Goal: Information Seeking & Learning: Learn about a topic

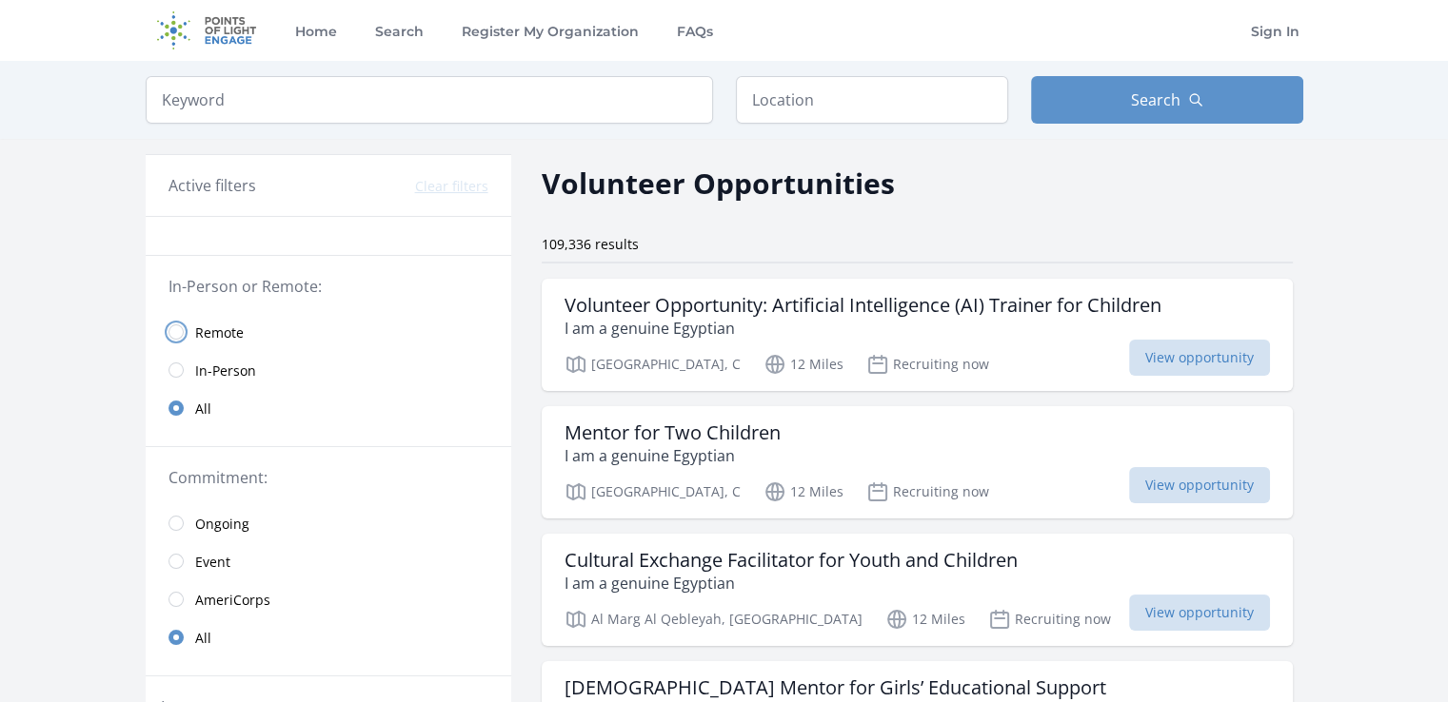
click at [171, 325] on input "radio" at bounding box center [175, 332] width 15 height 15
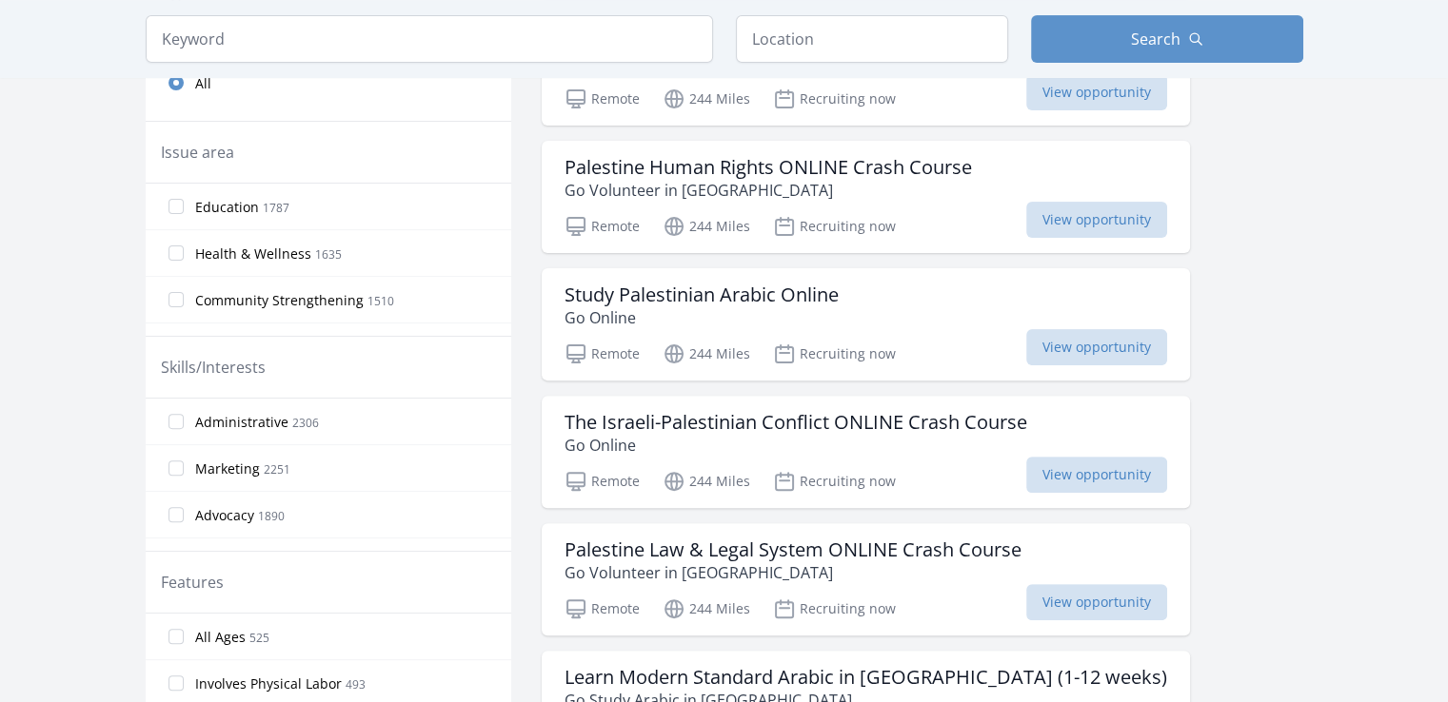
scroll to position [750, 0]
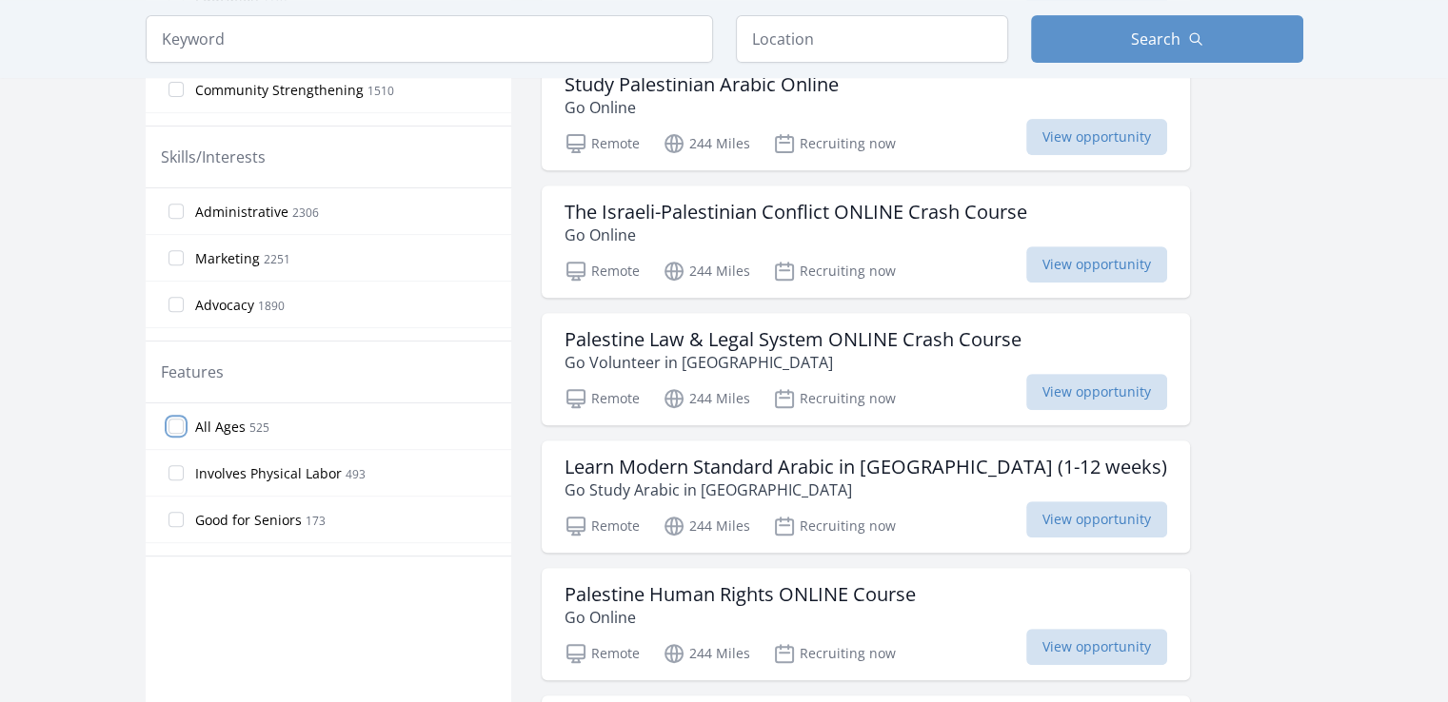
click at [172, 424] on input "All Ages 525" at bounding box center [175, 426] width 15 height 15
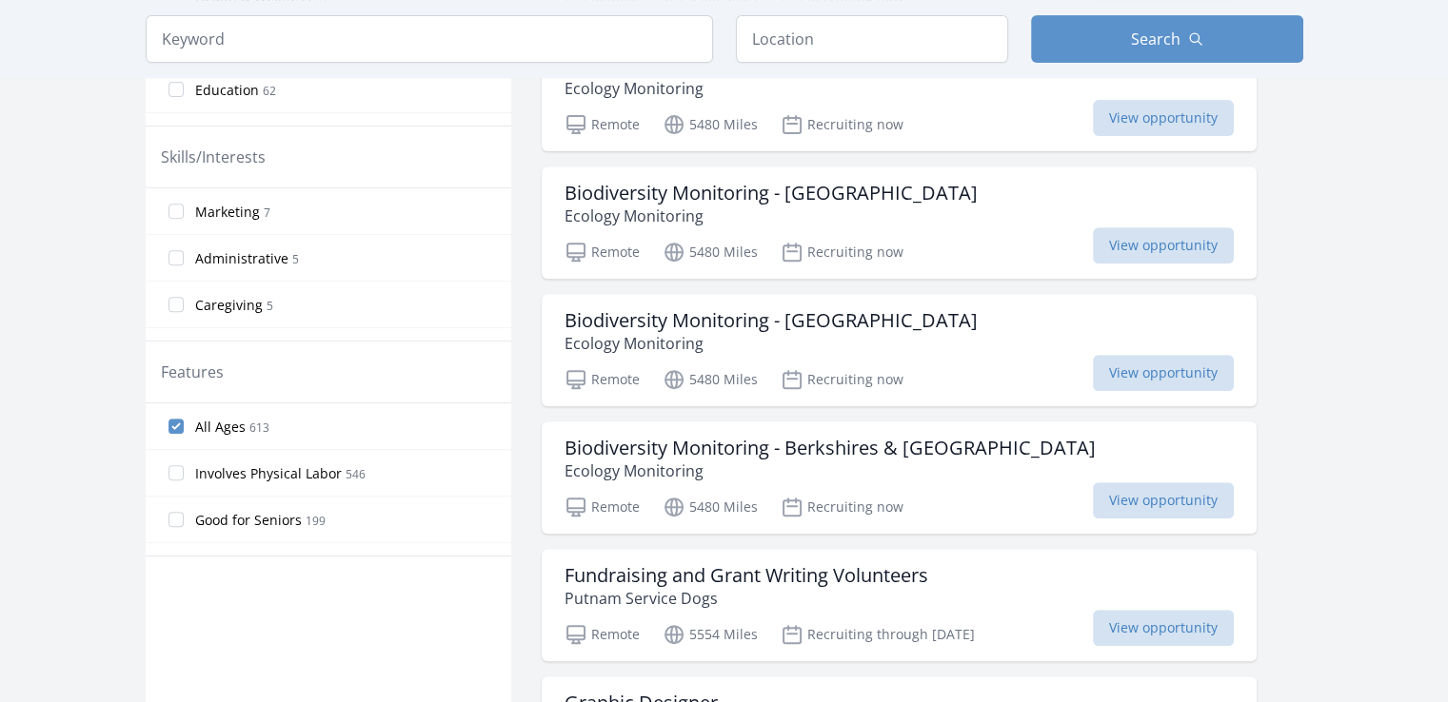
scroll to position [357, 0]
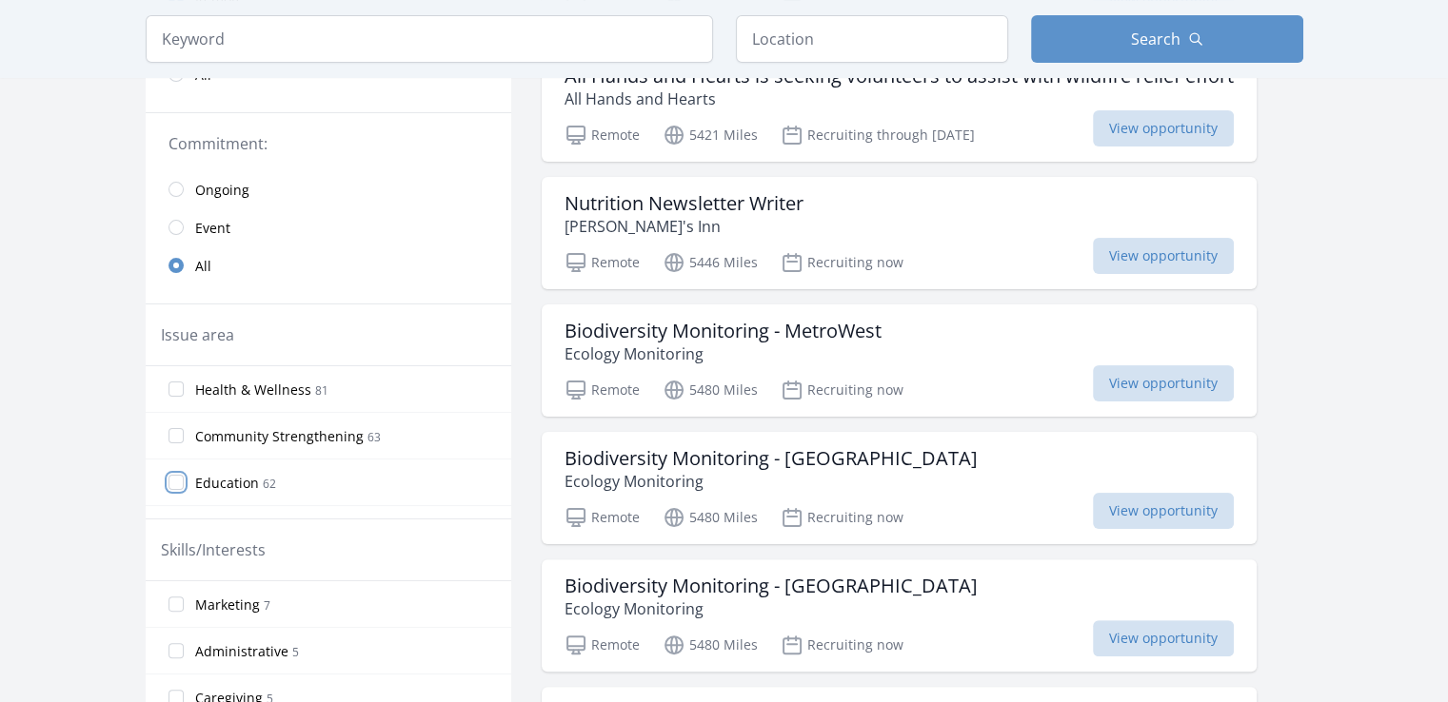
click at [175, 476] on input "Education 62" at bounding box center [175, 482] width 15 height 15
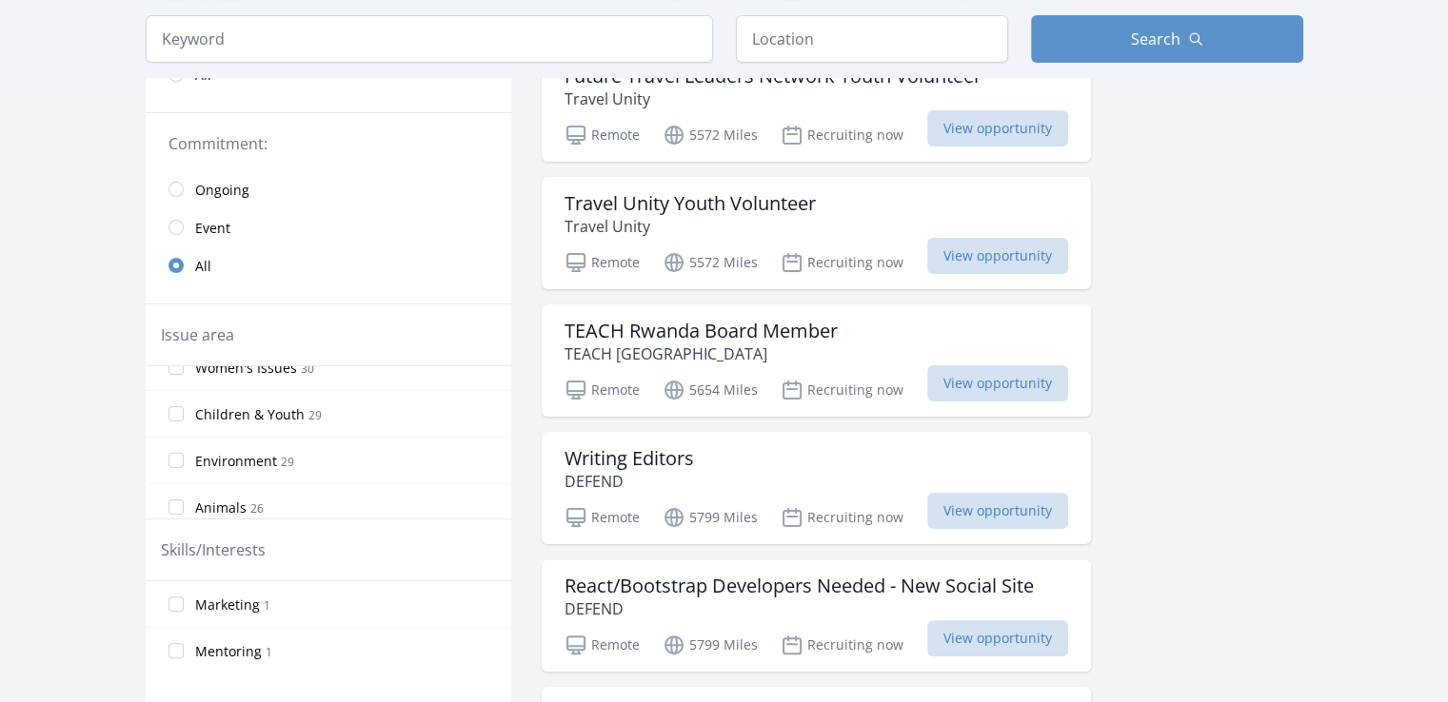
scroll to position [220, 0]
click at [173, 397] on input "Women's Issues 30" at bounding box center [175, 402] width 15 height 15
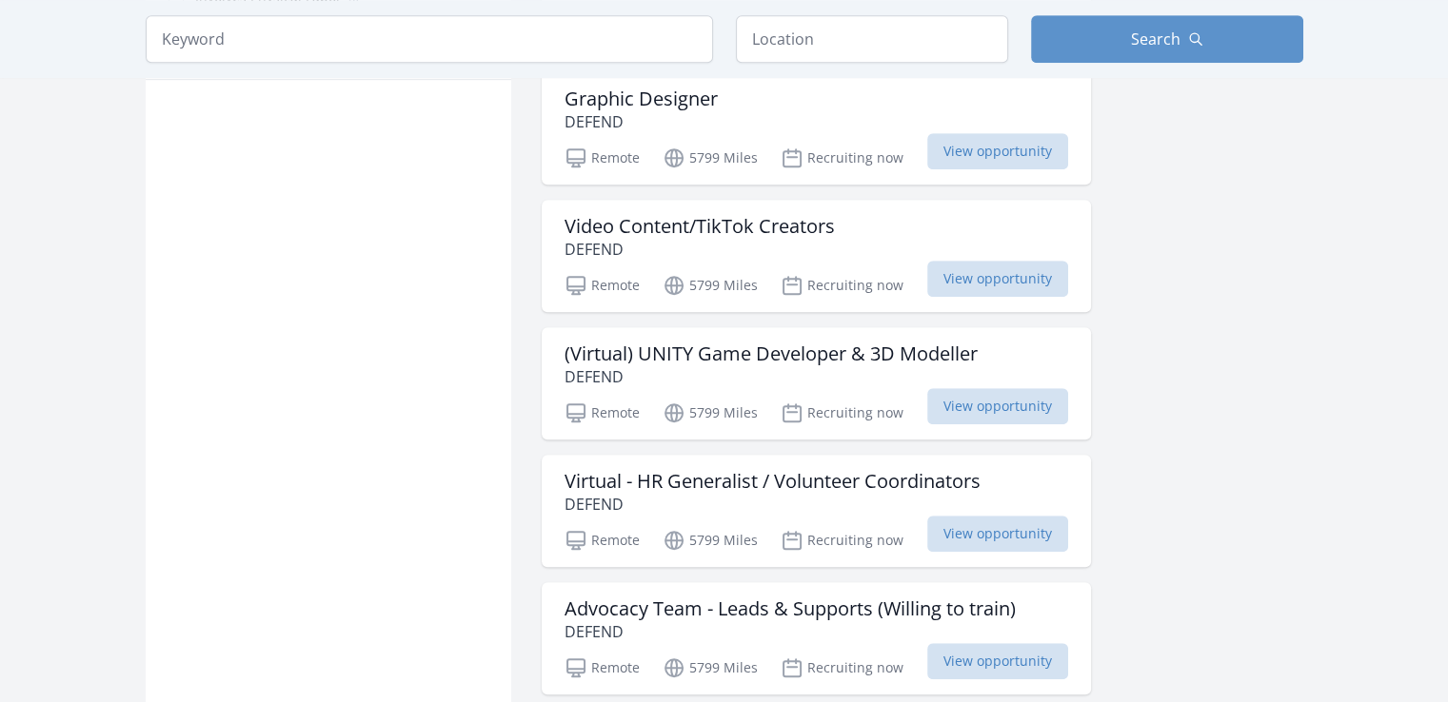
scroll to position [1841, 0]
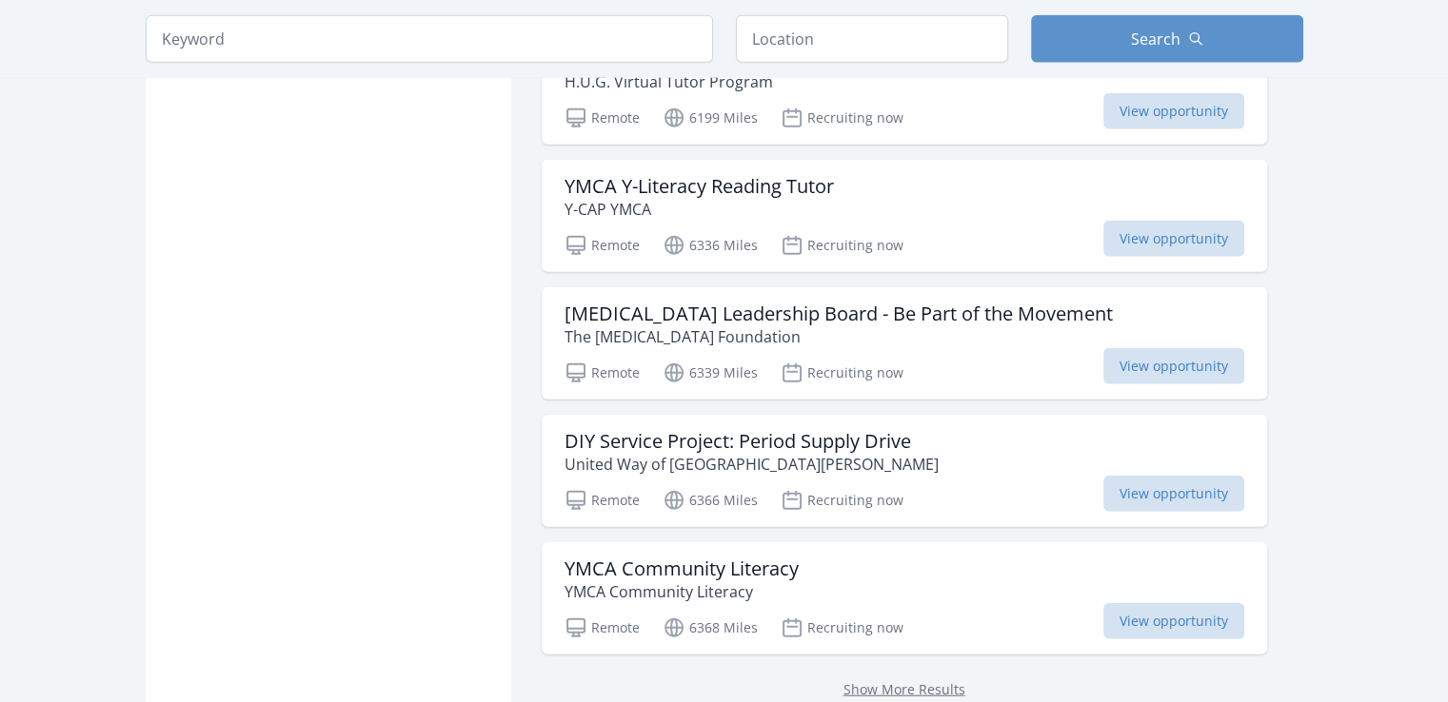
scroll to position [4690, 0]
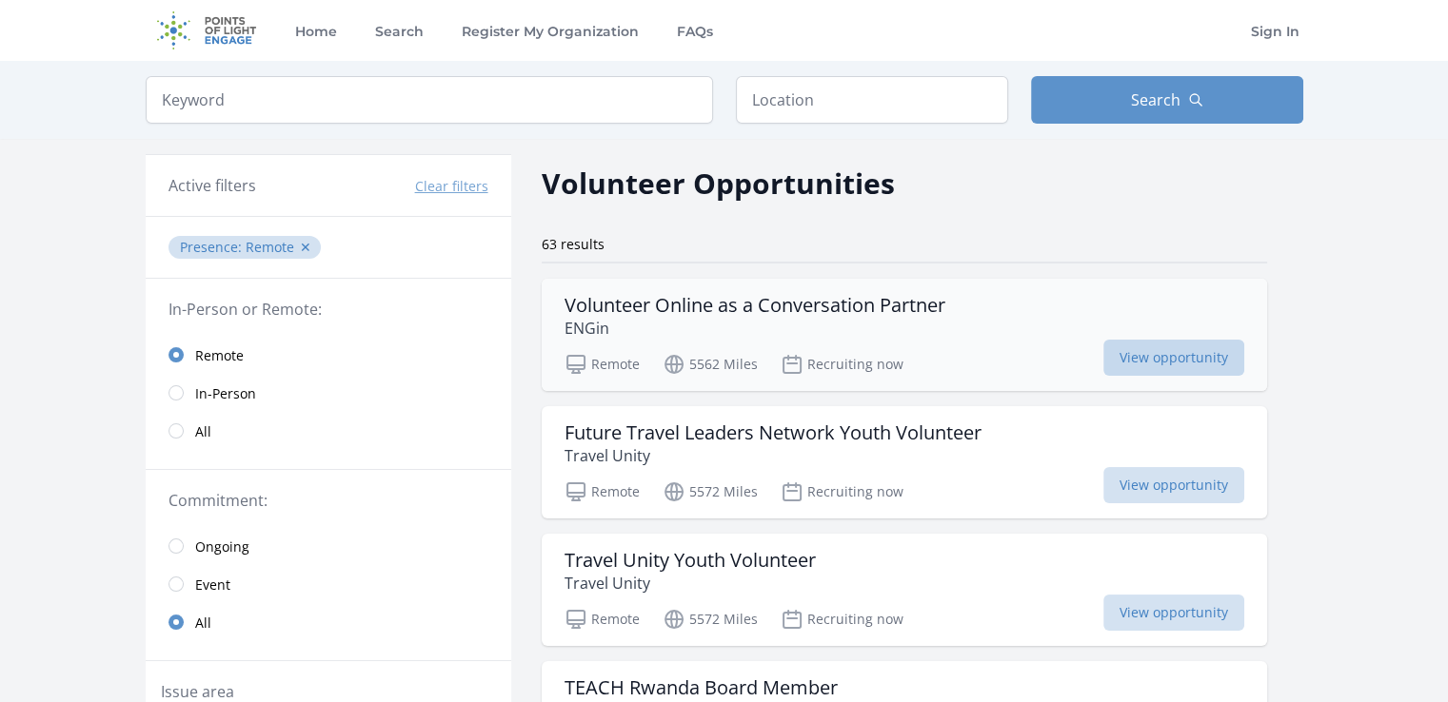
click at [1244, 360] on span "View opportunity" at bounding box center [1173, 358] width 141 height 36
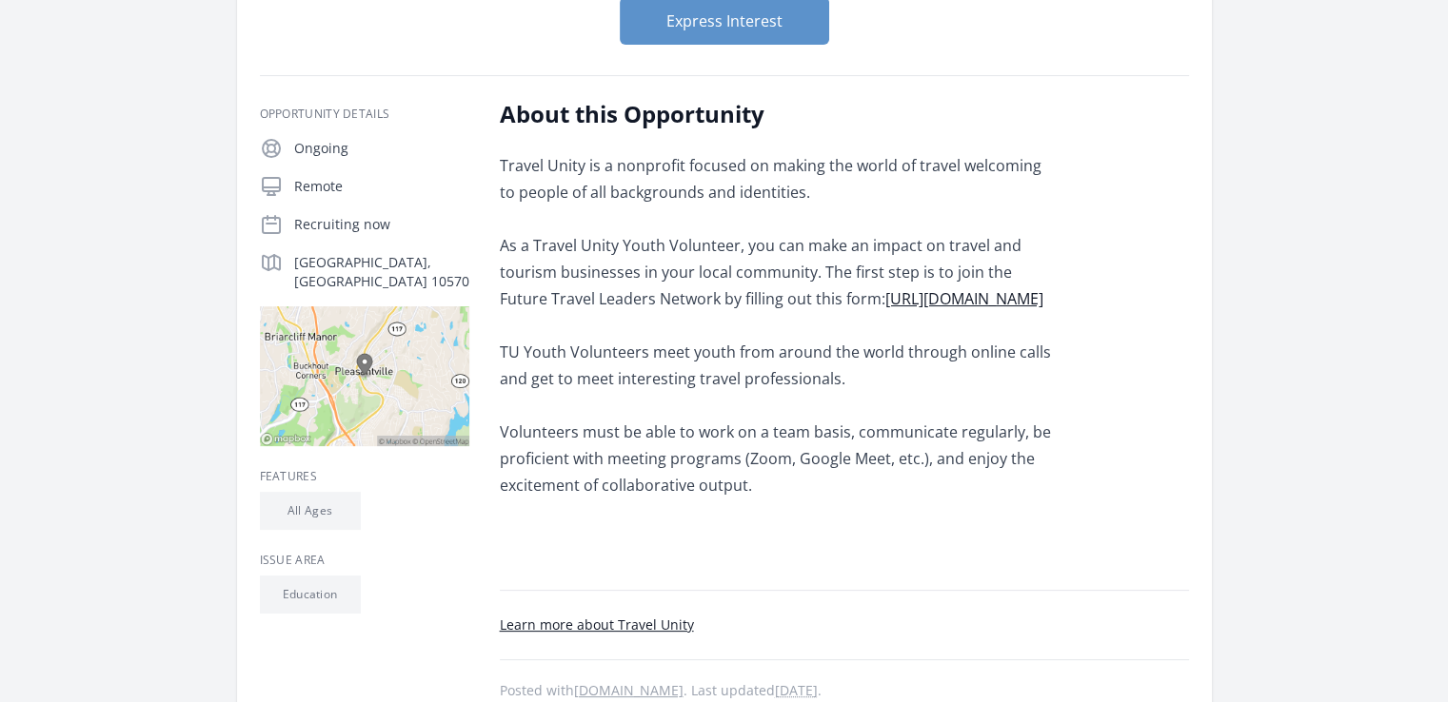
scroll to position [298, 0]
click at [916, 295] on link "https://bit.ly/FTLNapp" at bounding box center [964, 296] width 158 height 21
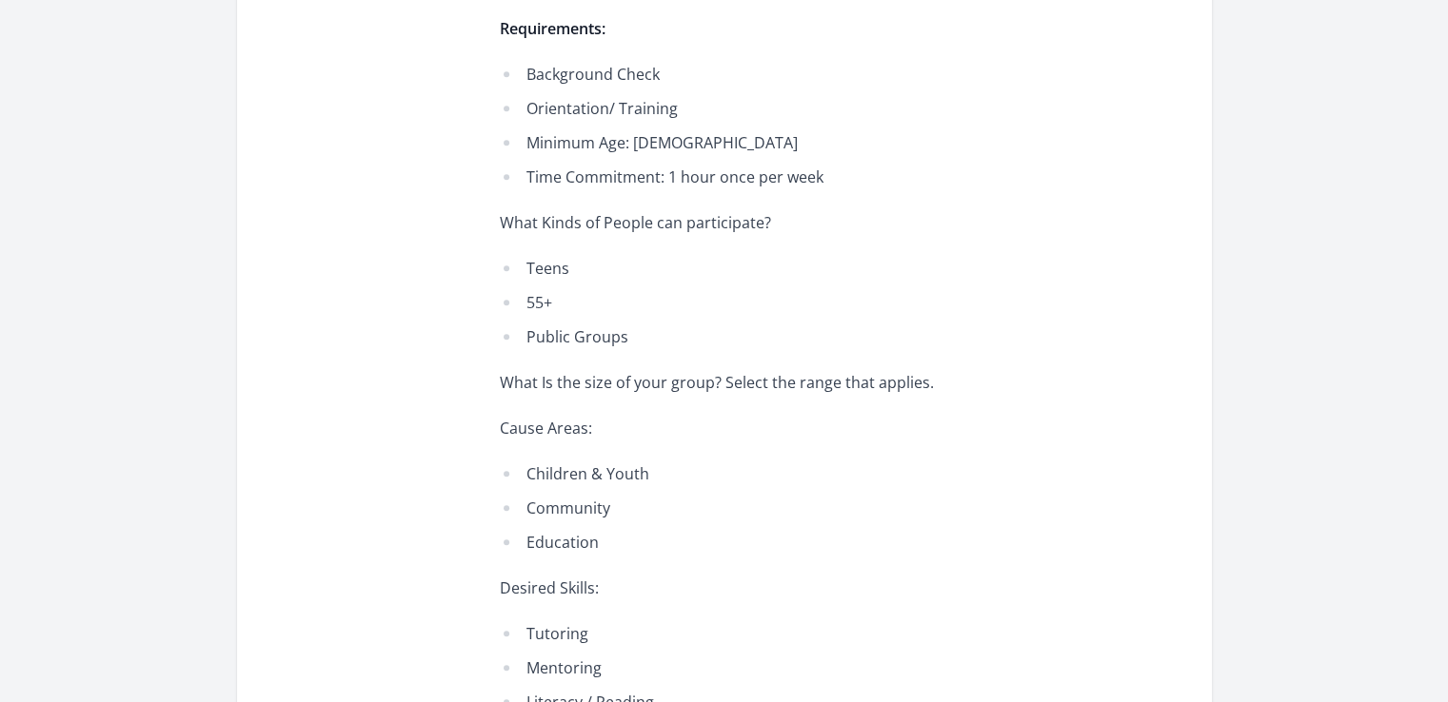
scroll to position [1289, 0]
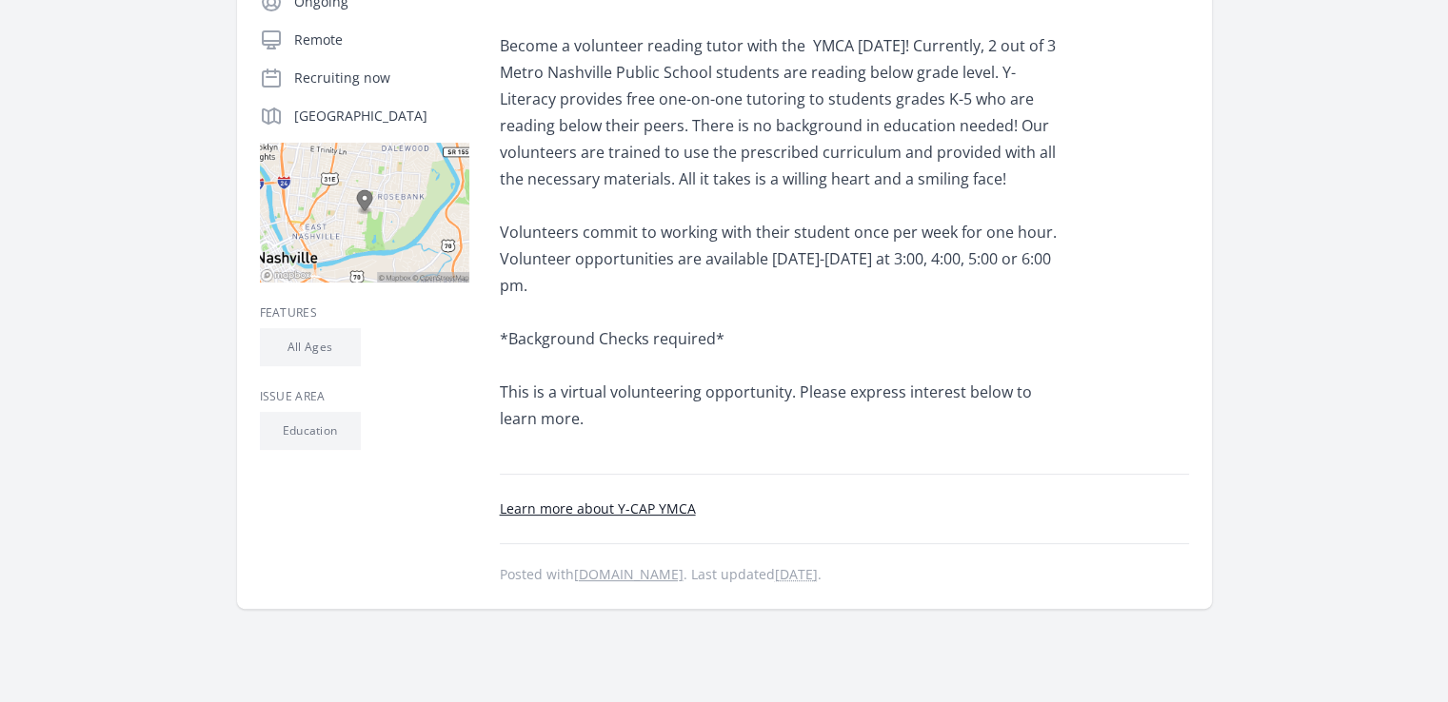
scroll to position [399, 0]
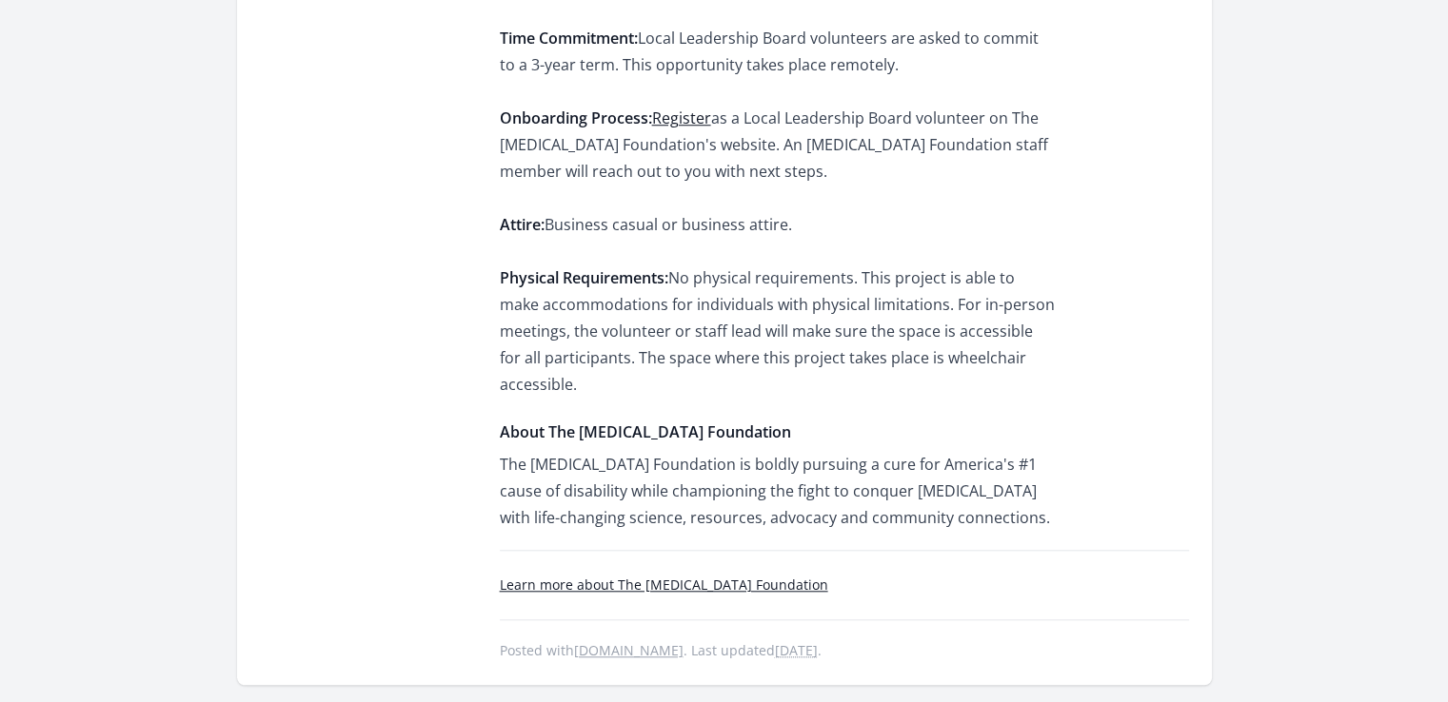
scroll to position [1601, 0]
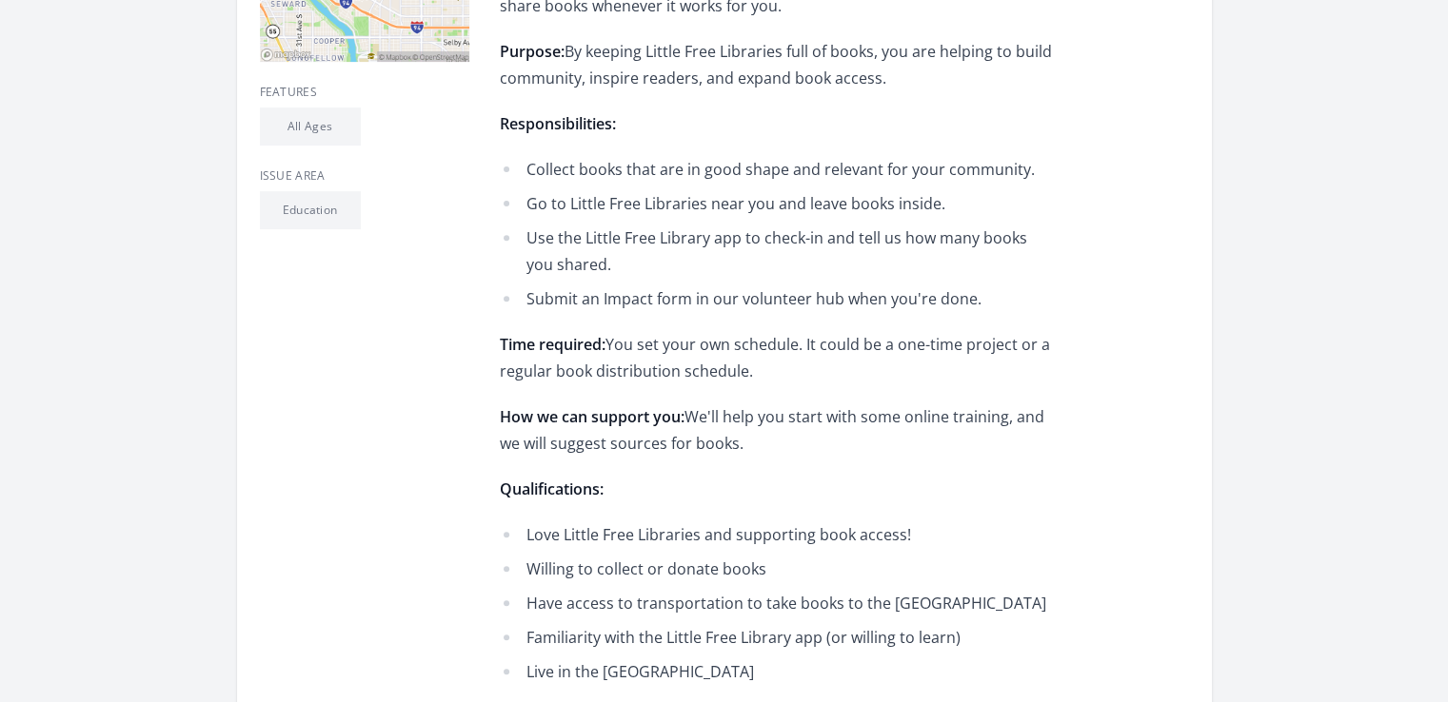
scroll to position [1294, 0]
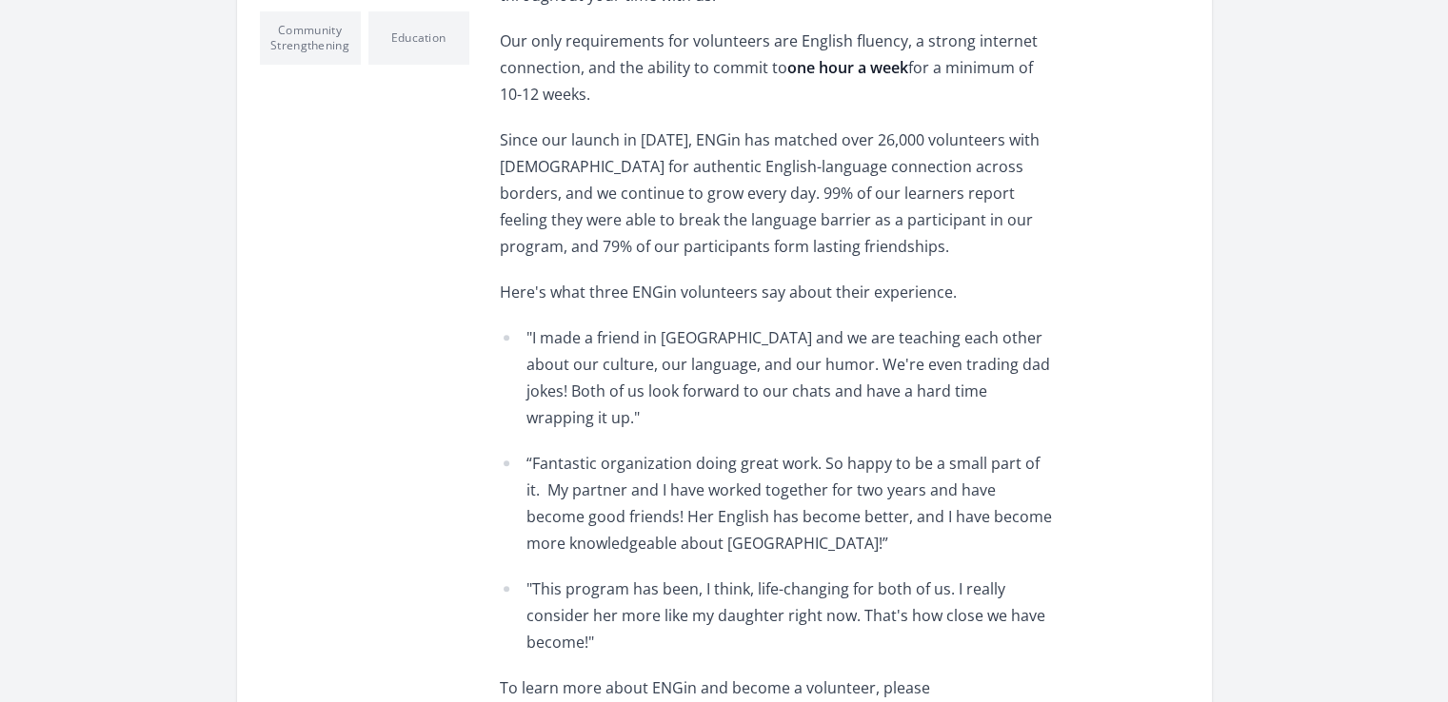
scroll to position [1244, 0]
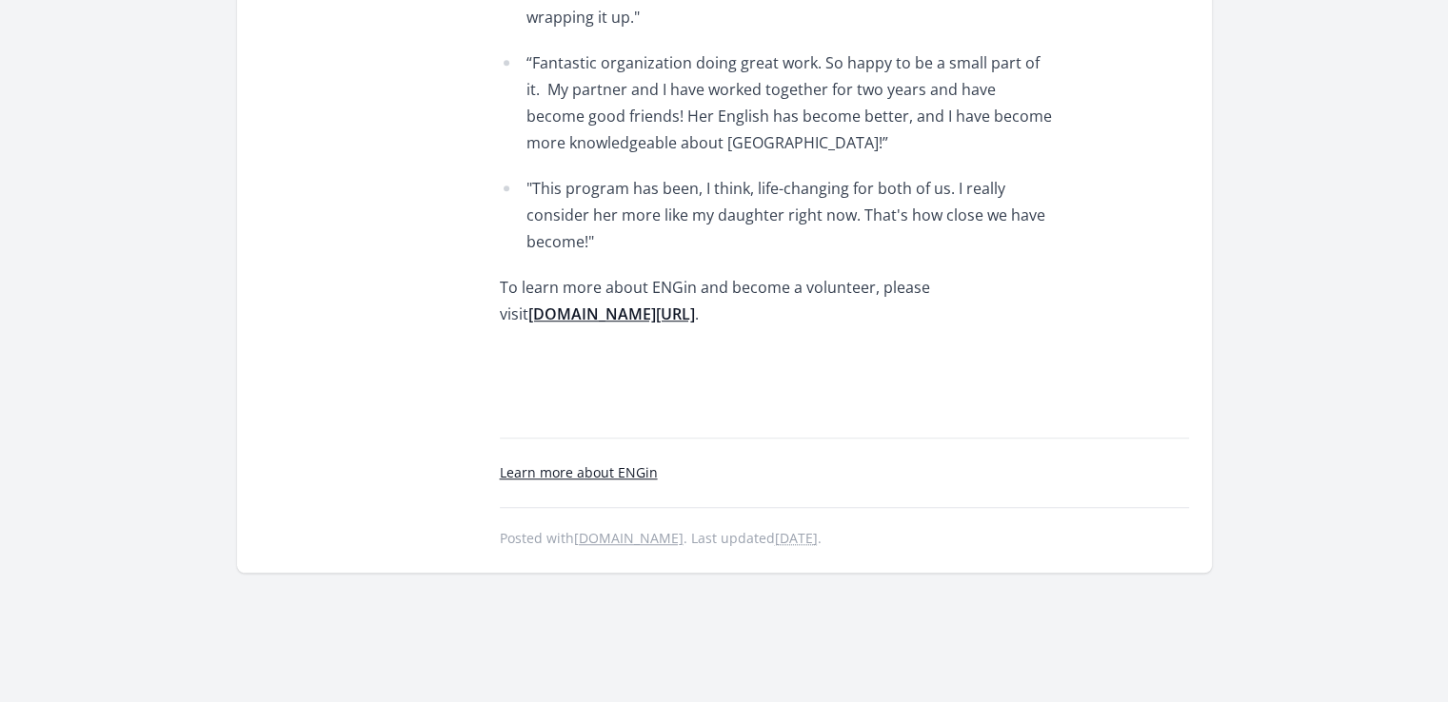
click at [534, 304] on span "[DOMAIN_NAME][URL]" at bounding box center [611, 314] width 167 height 21
